Goal: Task Accomplishment & Management: Manage account settings

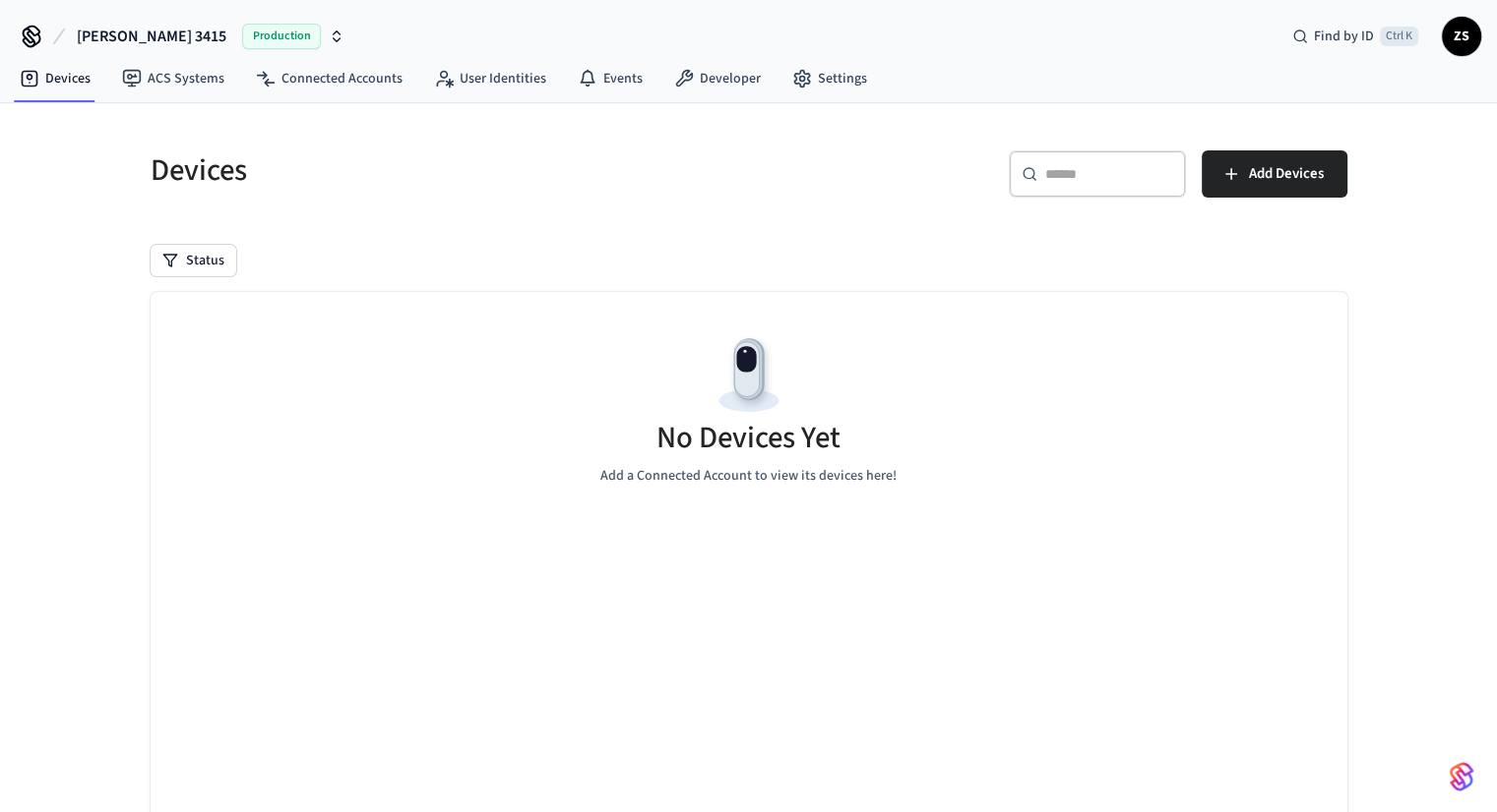
click at [112, 29] on span "[PERSON_NAME] 3415" at bounding box center [151, 37] width 149 height 24
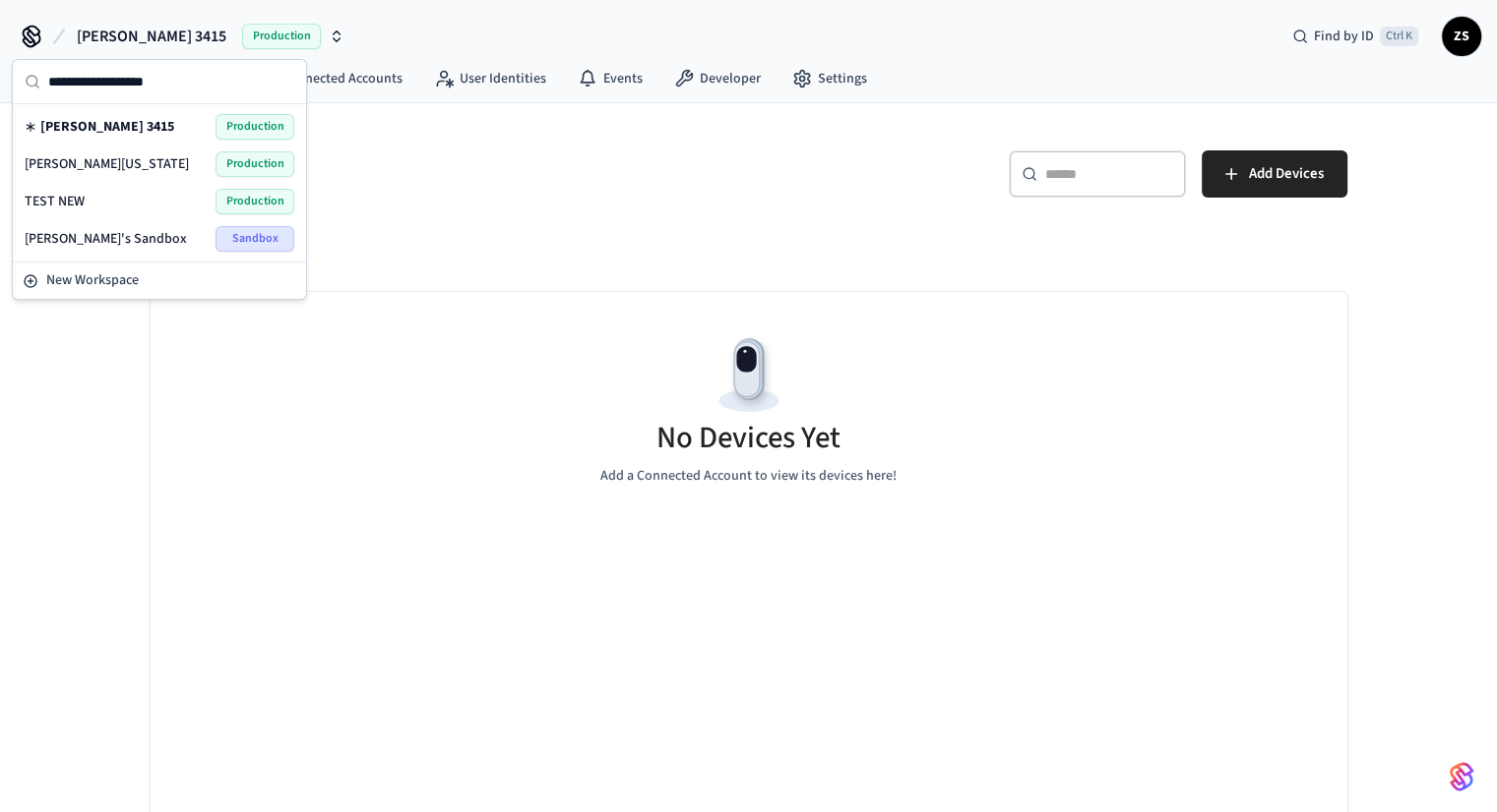
click at [113, 165] on div "[PERSON_NAME] [US_STATE] Production" at bounding box center [159, 164] width 269 height 26
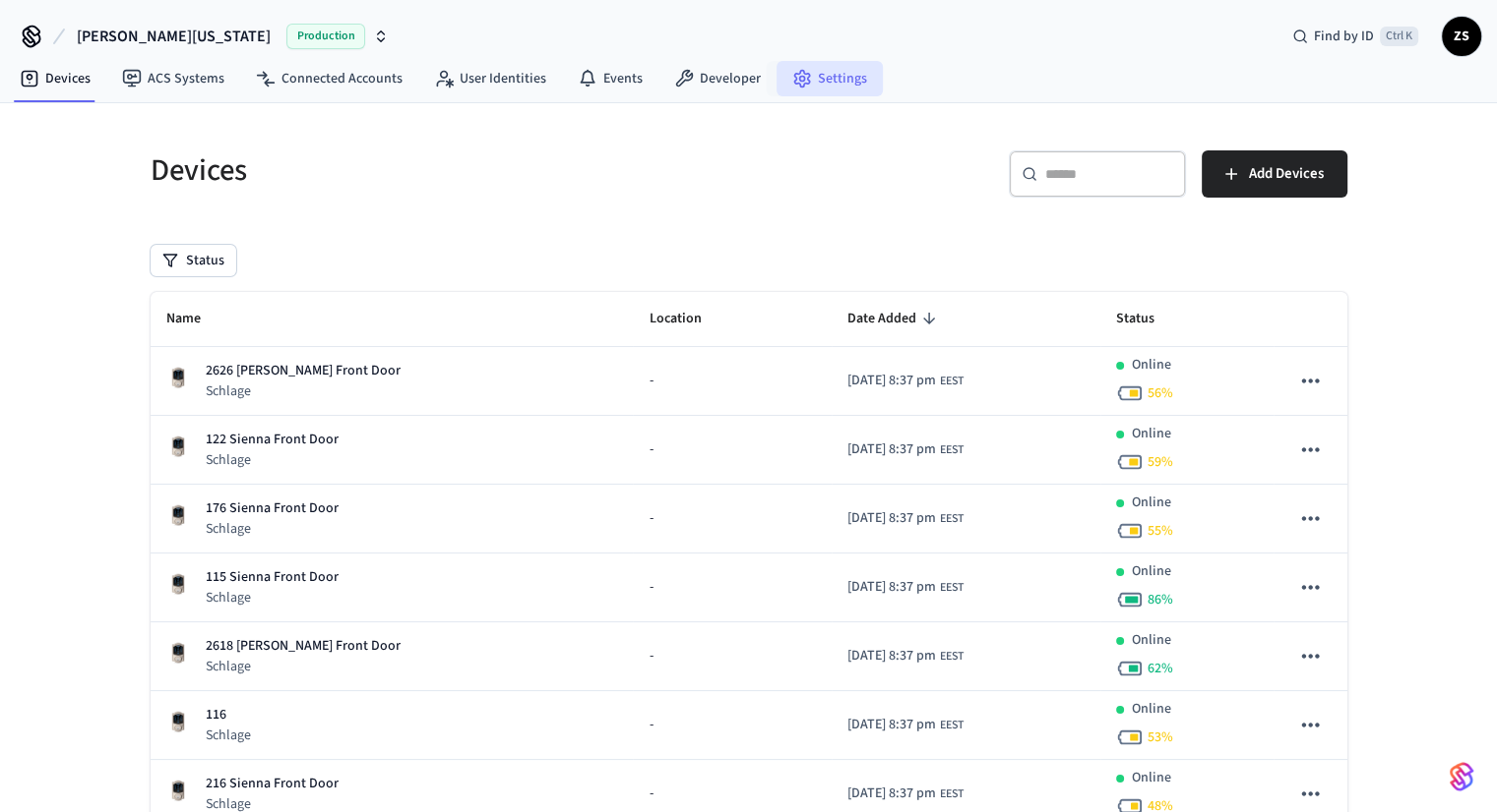
click at [804, 80] on link "Settings" at bounding box center [829, 79] width 106 height 36
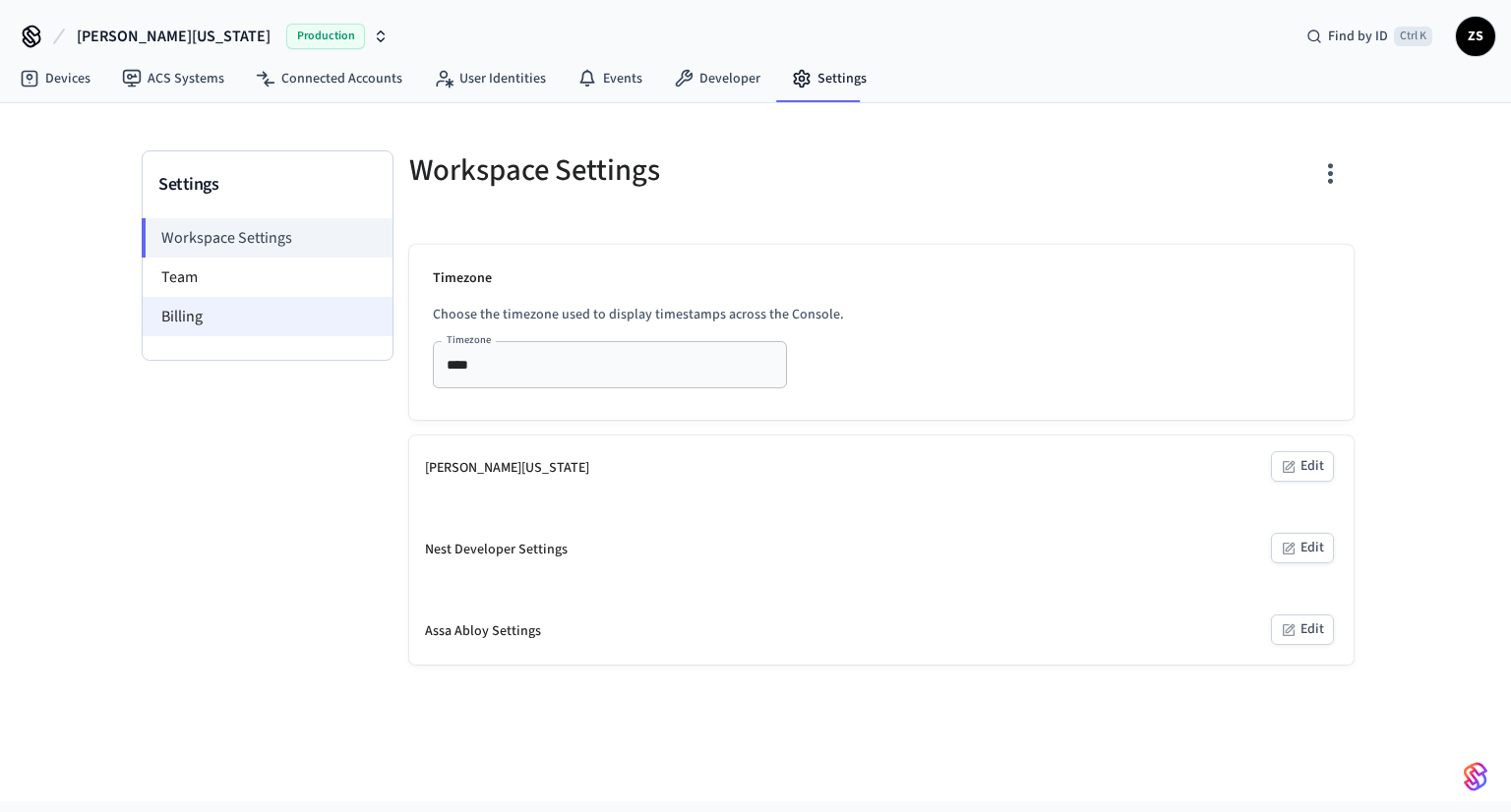
click at [193, 334] on li "Billing" at bounding box center [267, 316] width 250 height 40
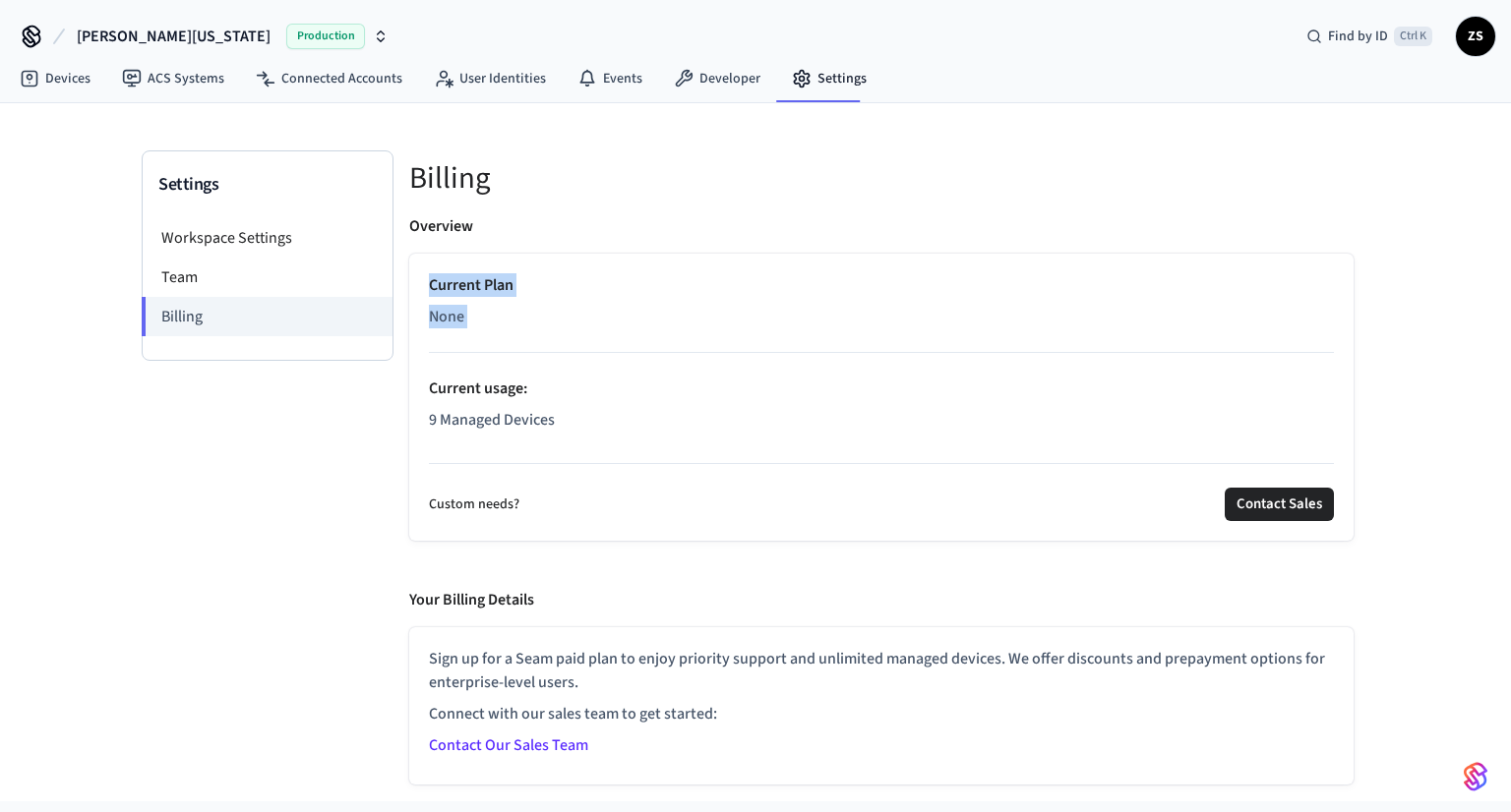
drag, startPoint x: 431, startPoint y: 283, endPoint x: 480, endPoint y: 315, distance: 58.5
click at [480, 315] on div "Current Plan None Current usage : 9 Managed Devices" at bounding box center [882, 356] width 905 height 166
click at [176, 280] on li "Team" at bounding box center [267, 278] width 250 height 40
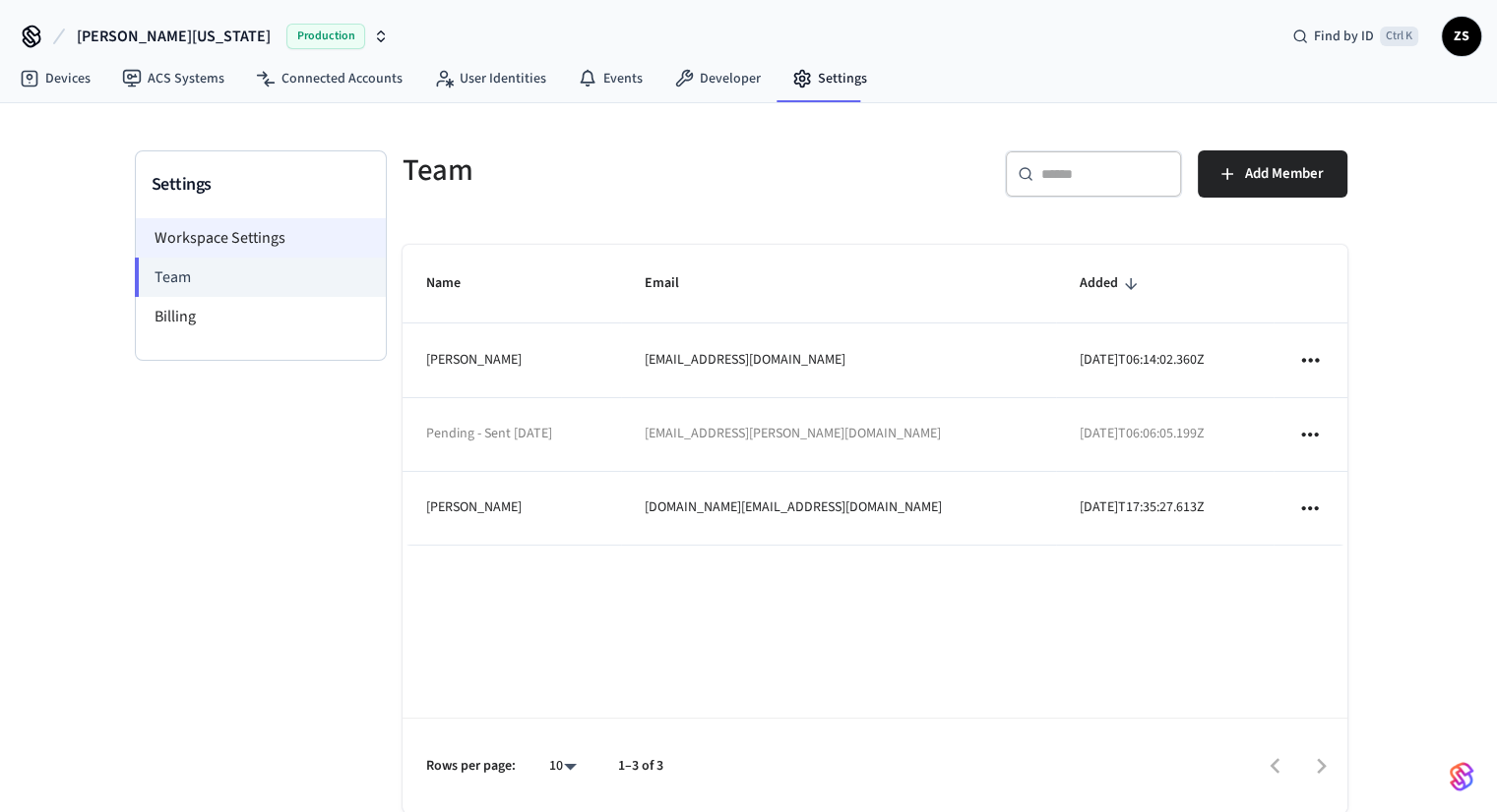
click at [191, 243] on li "Workspace Settings" at bounding box center [260, 238] width 250 height 40
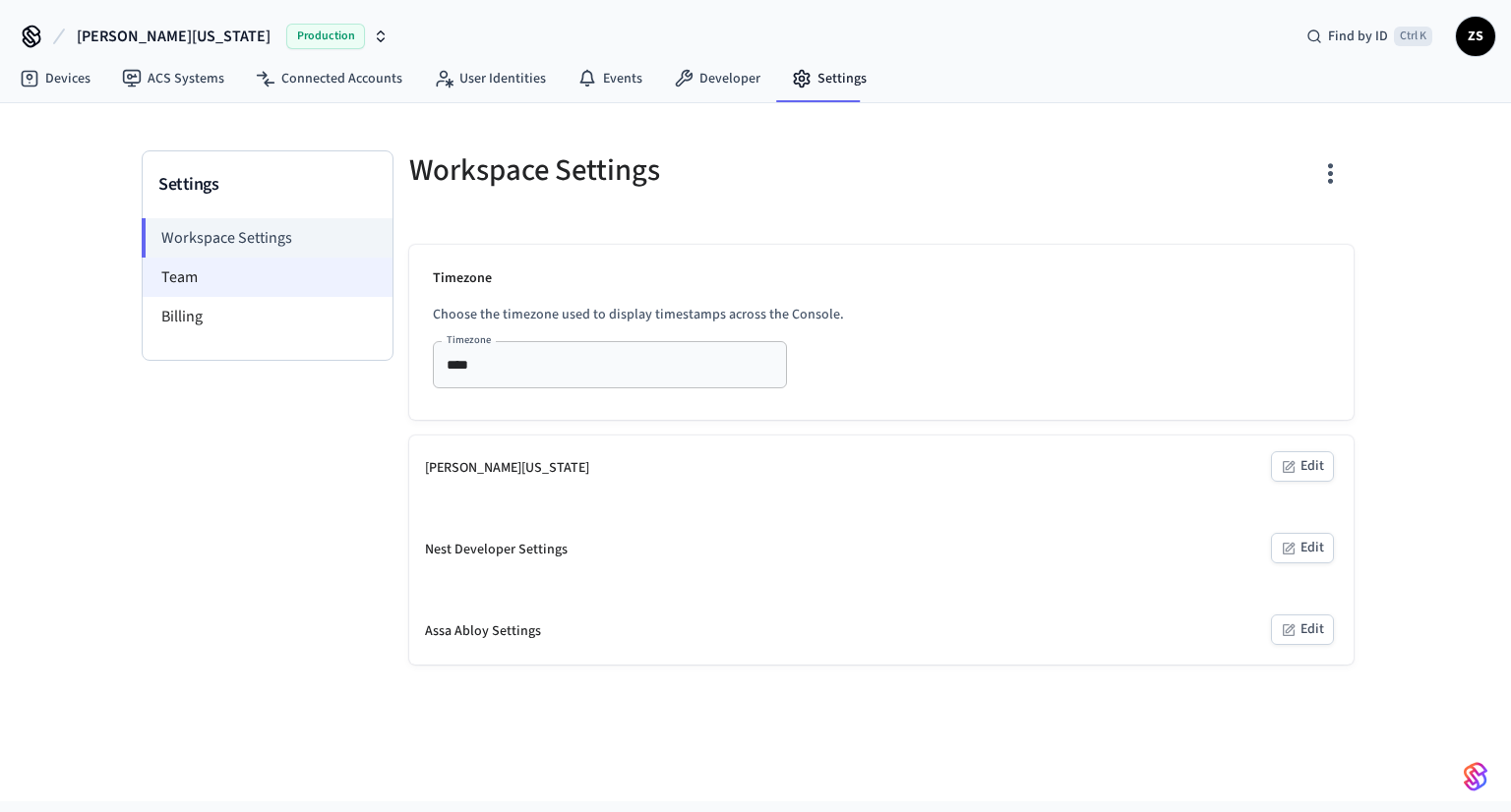
drag, startPoint x: 209, startPoint y: 274, endPoint x: 210, endPoint y: 264, distance: 10.0
click at [209, 274] on li "Team" at bounding box center [267, 278] width 250 height 40
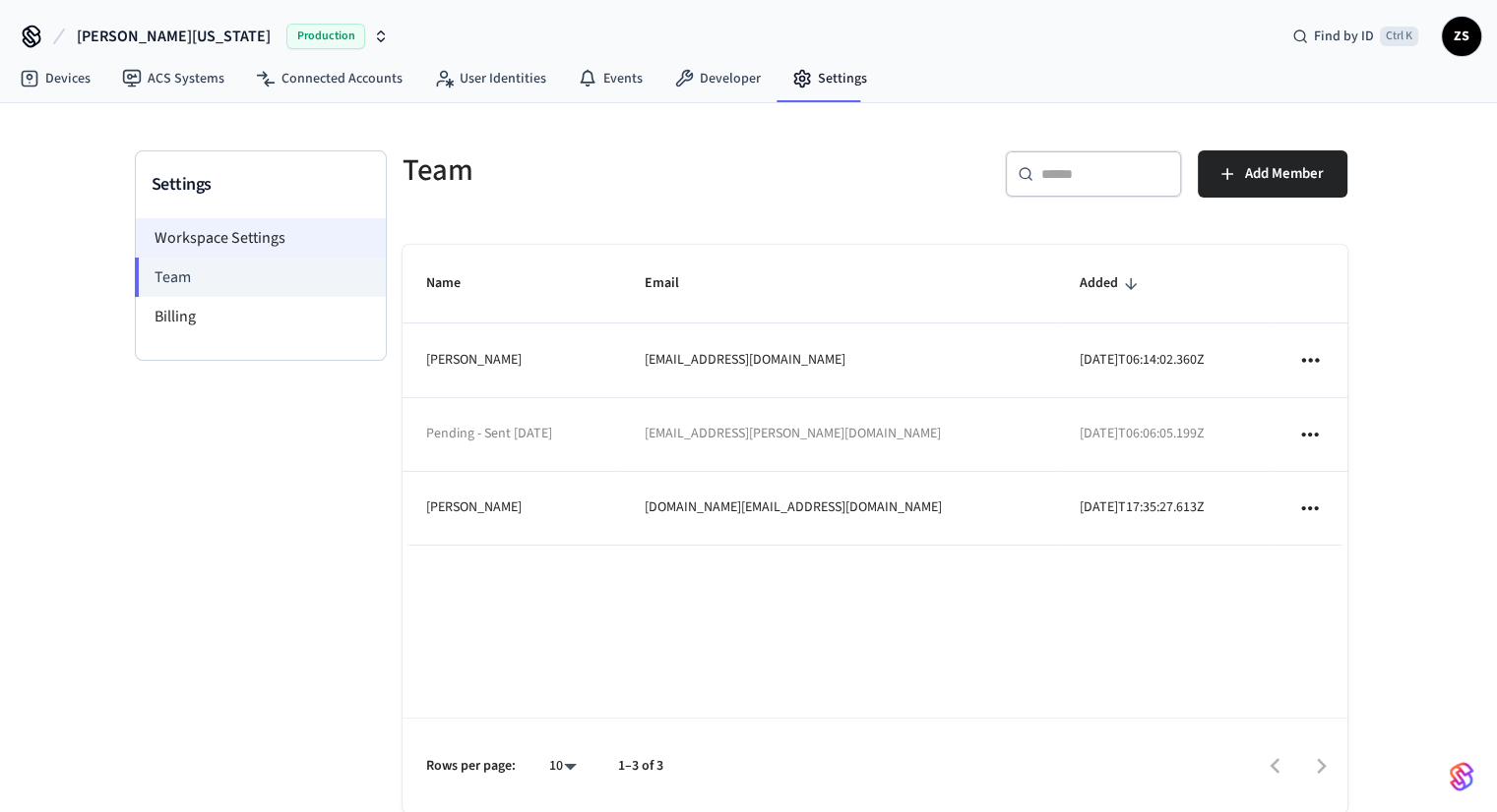
click at [258, 239] on li "Workspace Settings" at bounding box center [260, 238] width 250 height 40
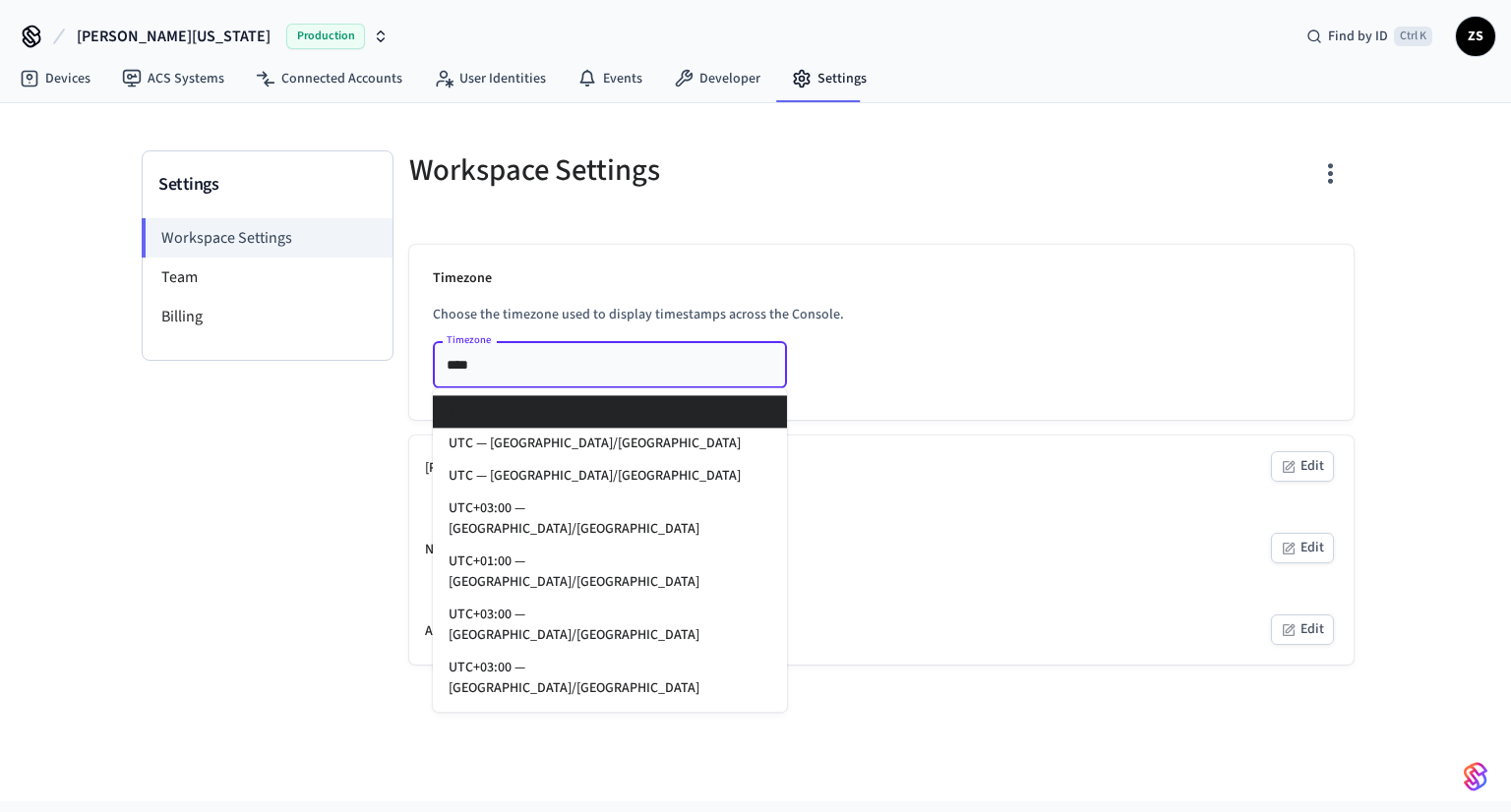
click at [476, 365] on input "****" at bounding box center [581, 364] width 284 height 25
click at [845, 367] on div "Timezone Choose the timezone used to display timestamps across the Console. Tim…" at bounding box center [882, 332] width 945 height 175
click at [705, 352] on input "****" at bounding box center [581, 364] width 284 height 25
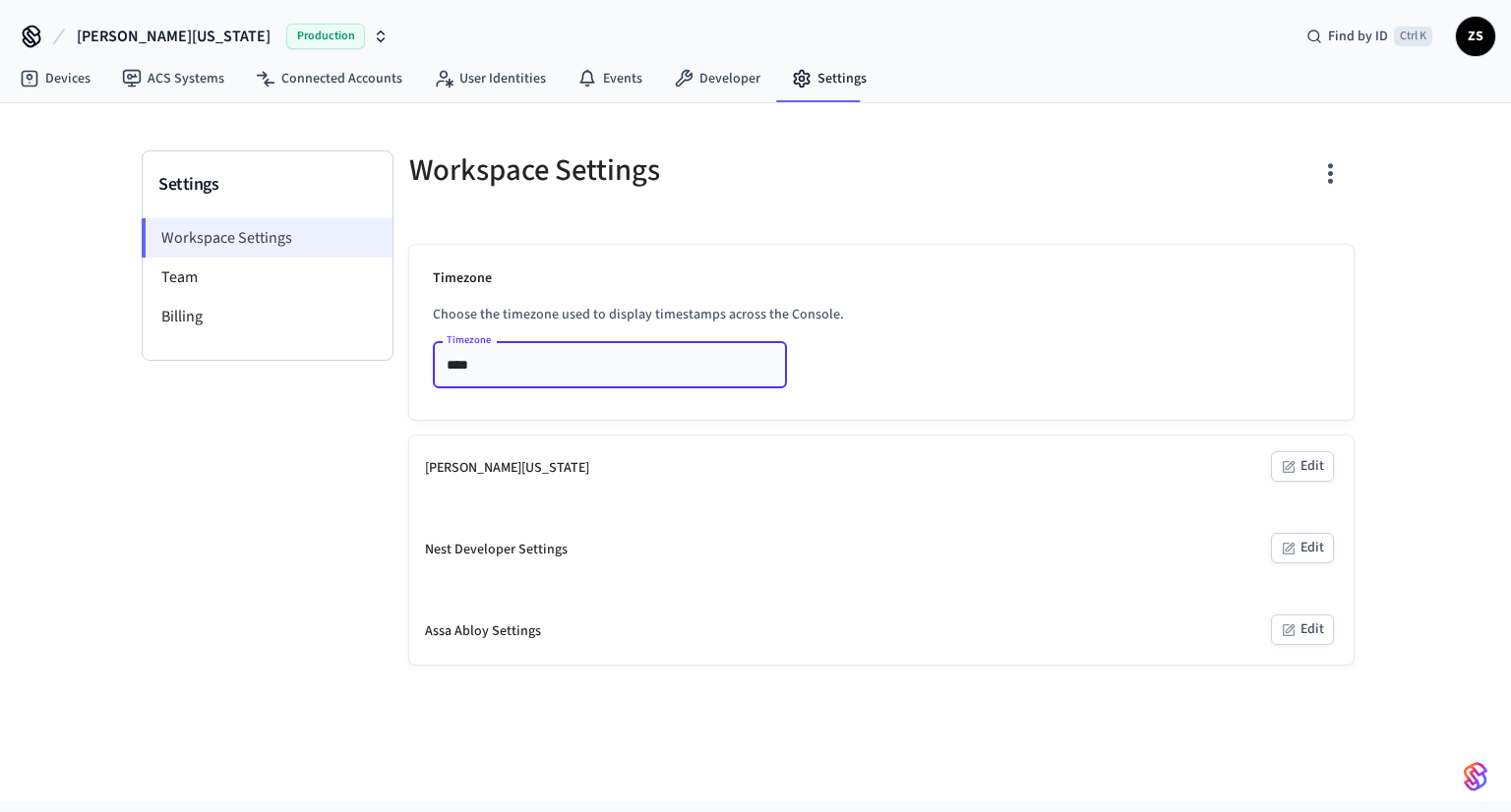
click at [256, 253] on li "Workspace Settings" at bounding box center [267, 238] width 251 height 40
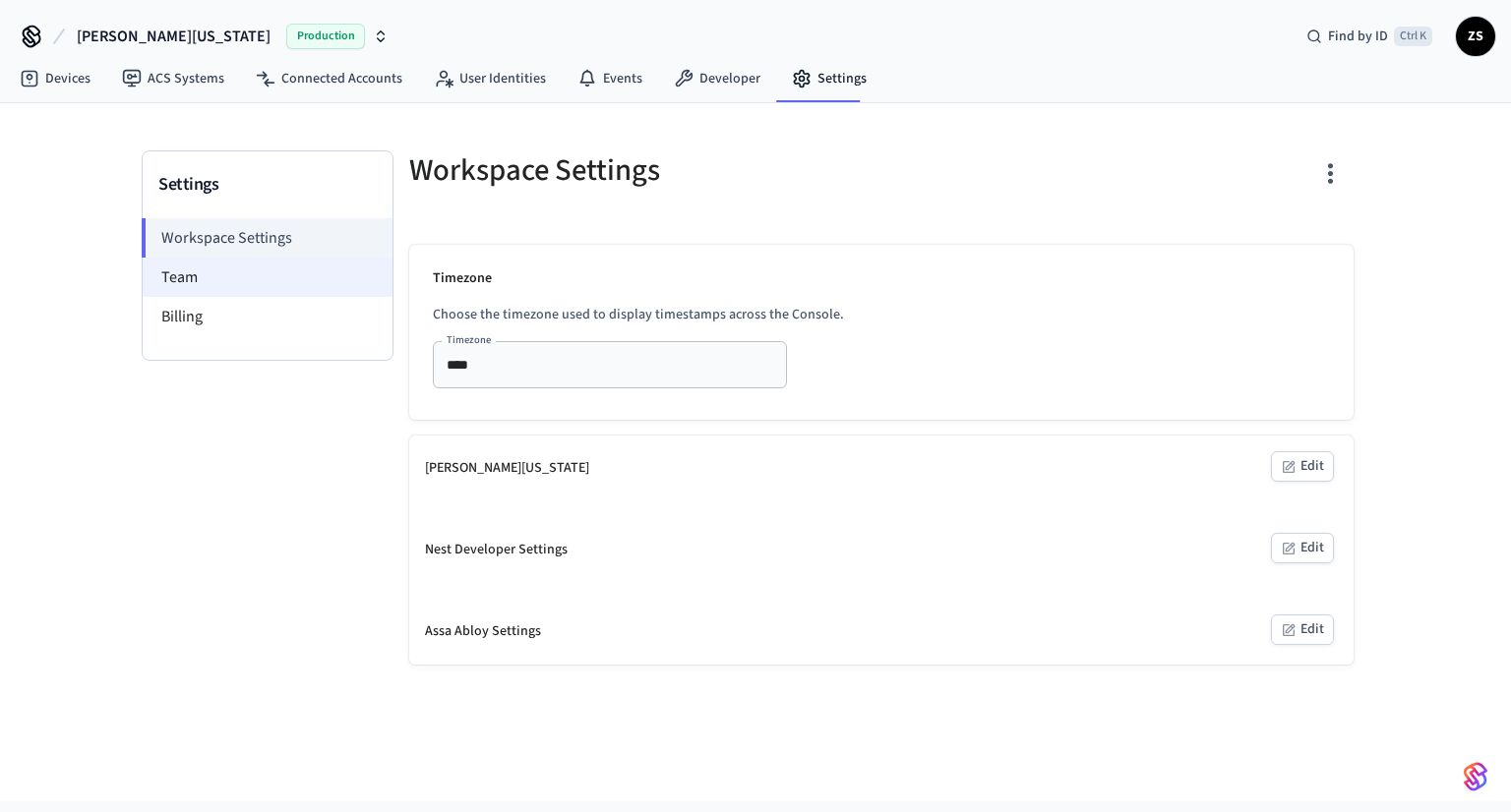
click at [253, 271] on li "Team" at bounding box center [267, 278] width 250 height 40
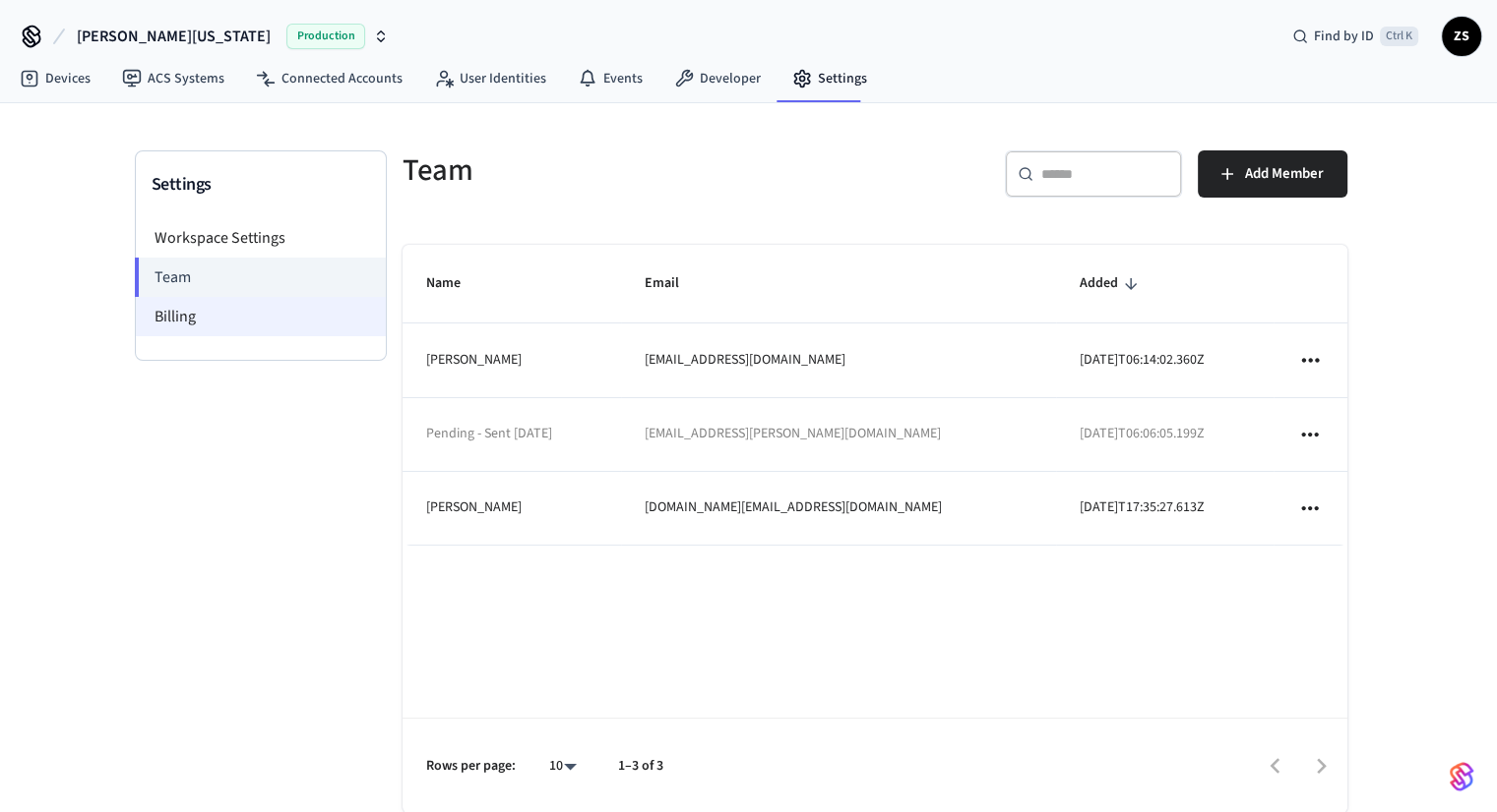
click at [250, 312] on li "Billing" at bounding box center [260, 316] width 250 height 40
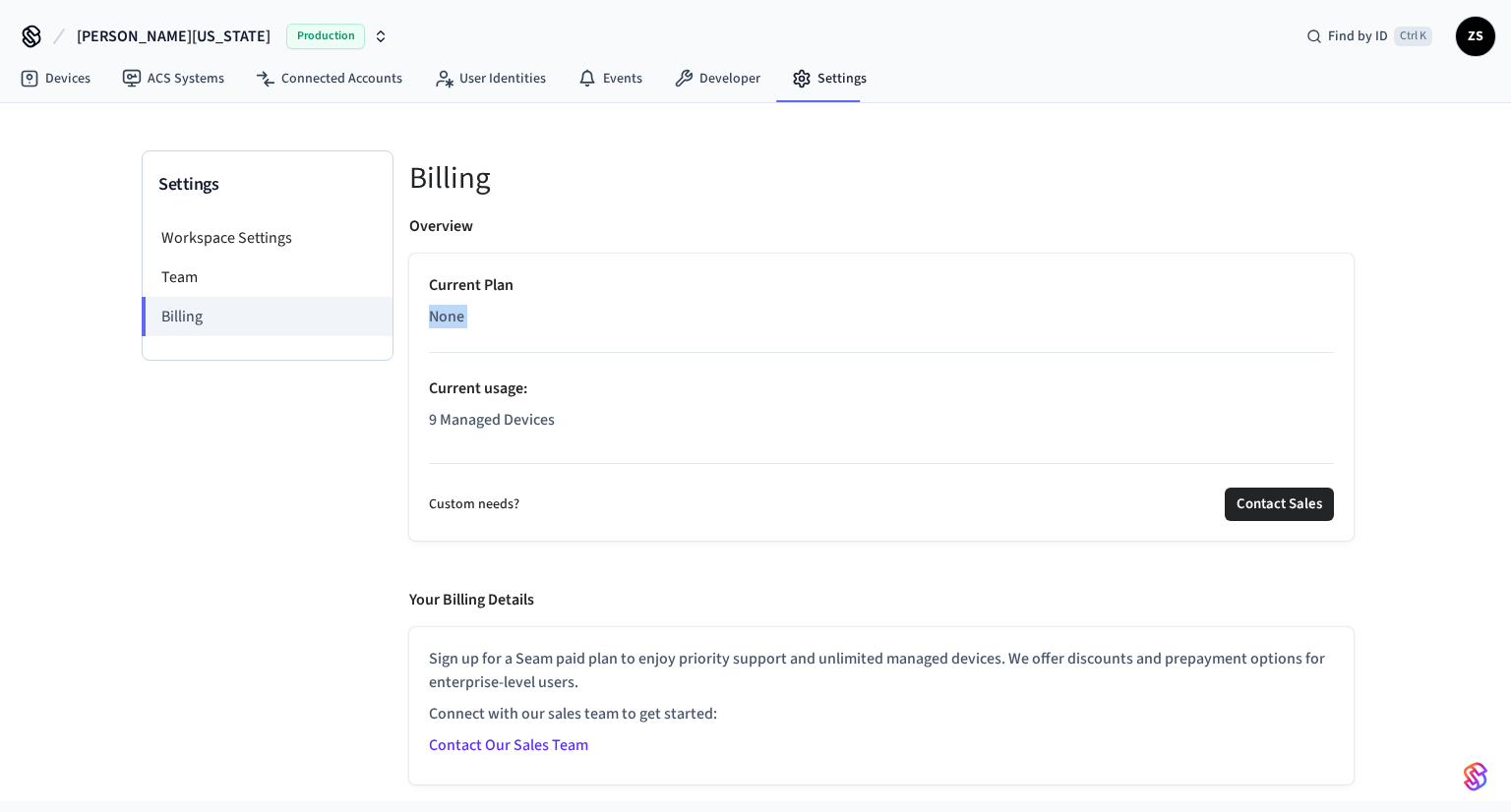
drag, startPoint x: 432, startPoint y: 317, endPoint x: 476, endPoint y: 317, distance: 44.0
click at [476, 317] on p "None" at bounding box center [882, 316] width 905 height 24
